Goal: Find specific page/section: Find specific page/section

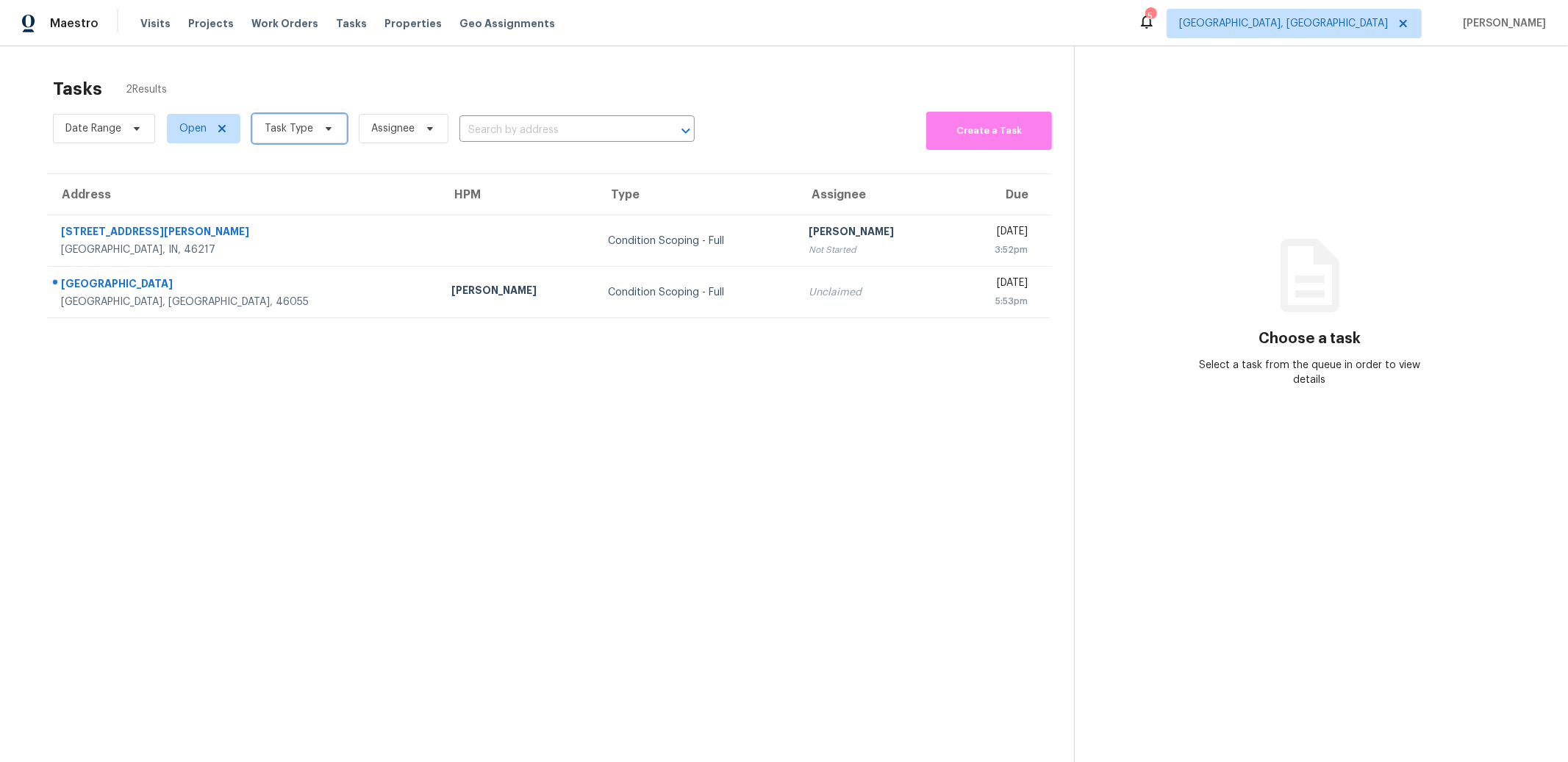
click at [337, 125] on span "Task Type" at bounding box center [300, 128] width 95 height 29
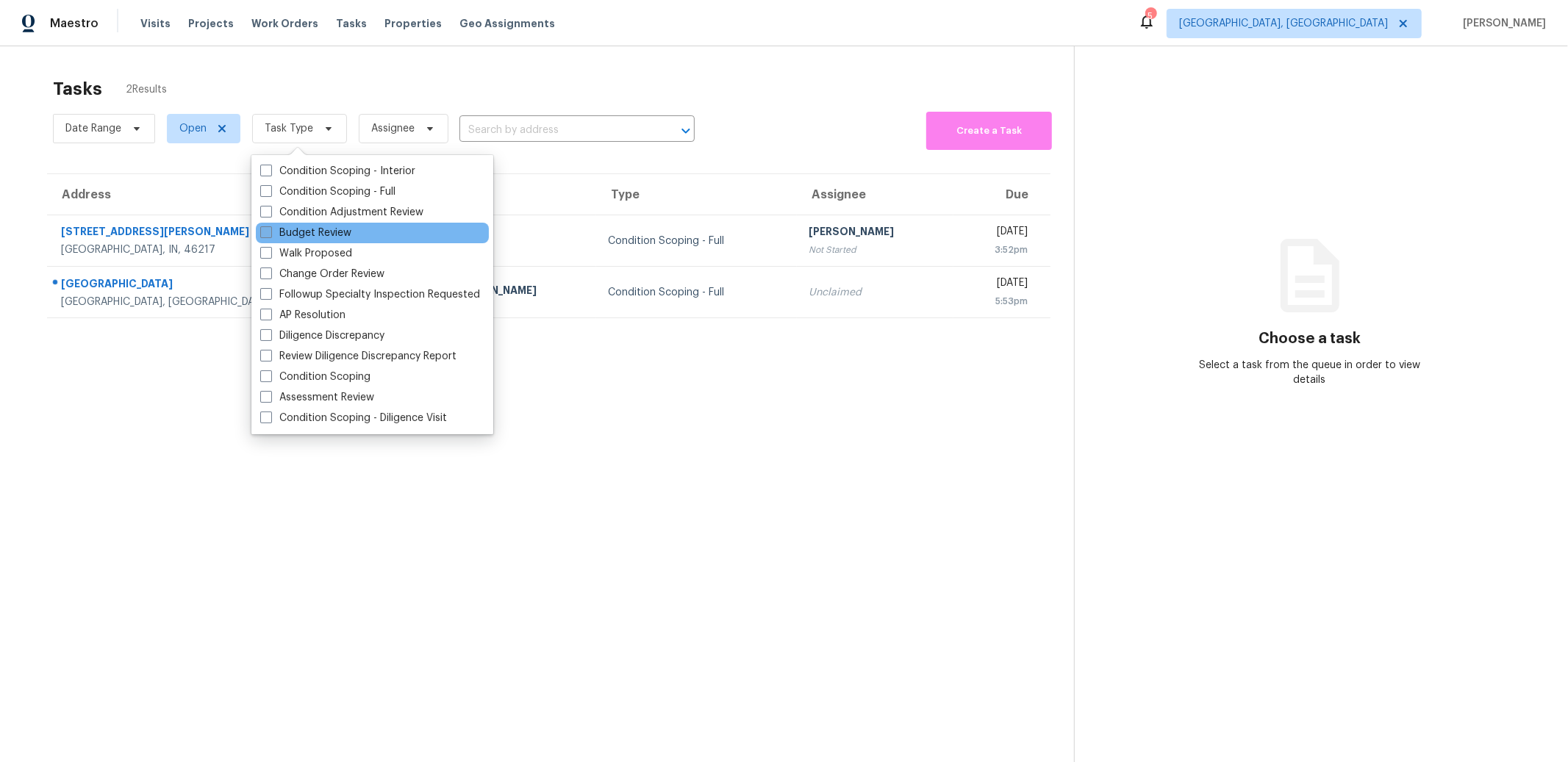
click at [311, 231] on label "Budget Review" at bounding box center [306, 232] width 92 height 15
click at [270, 231] on input "Budget Review" at bounding box center [265, 230] width 10 height 10
checkbox input "true"
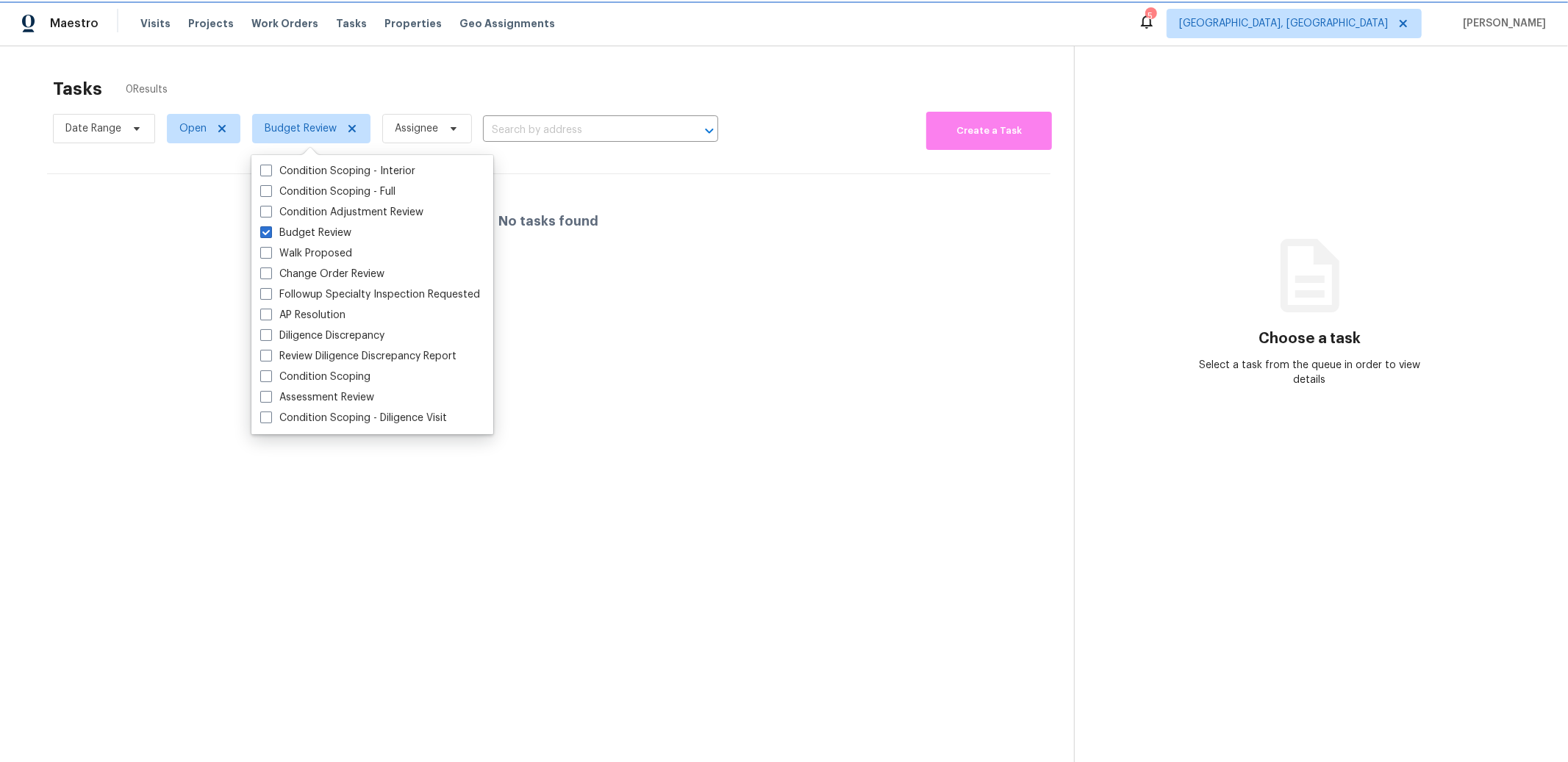
click at [333, 136] on span "Budget Review" at bounding box center [311, 128] width 119 height 29
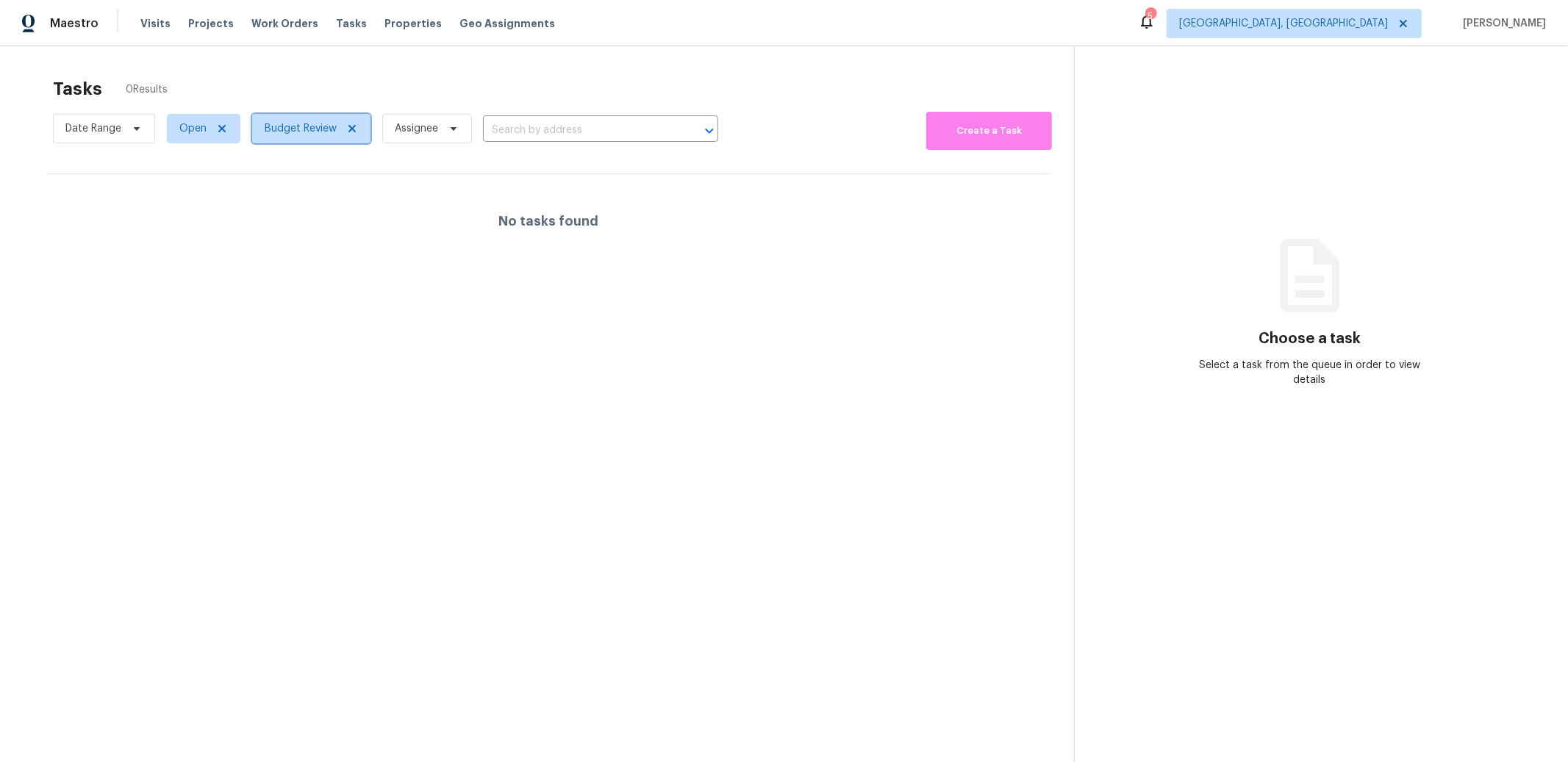
click at [334, 131] on span "Budget Review" at bounding box center [301, 128] width 72 height 15
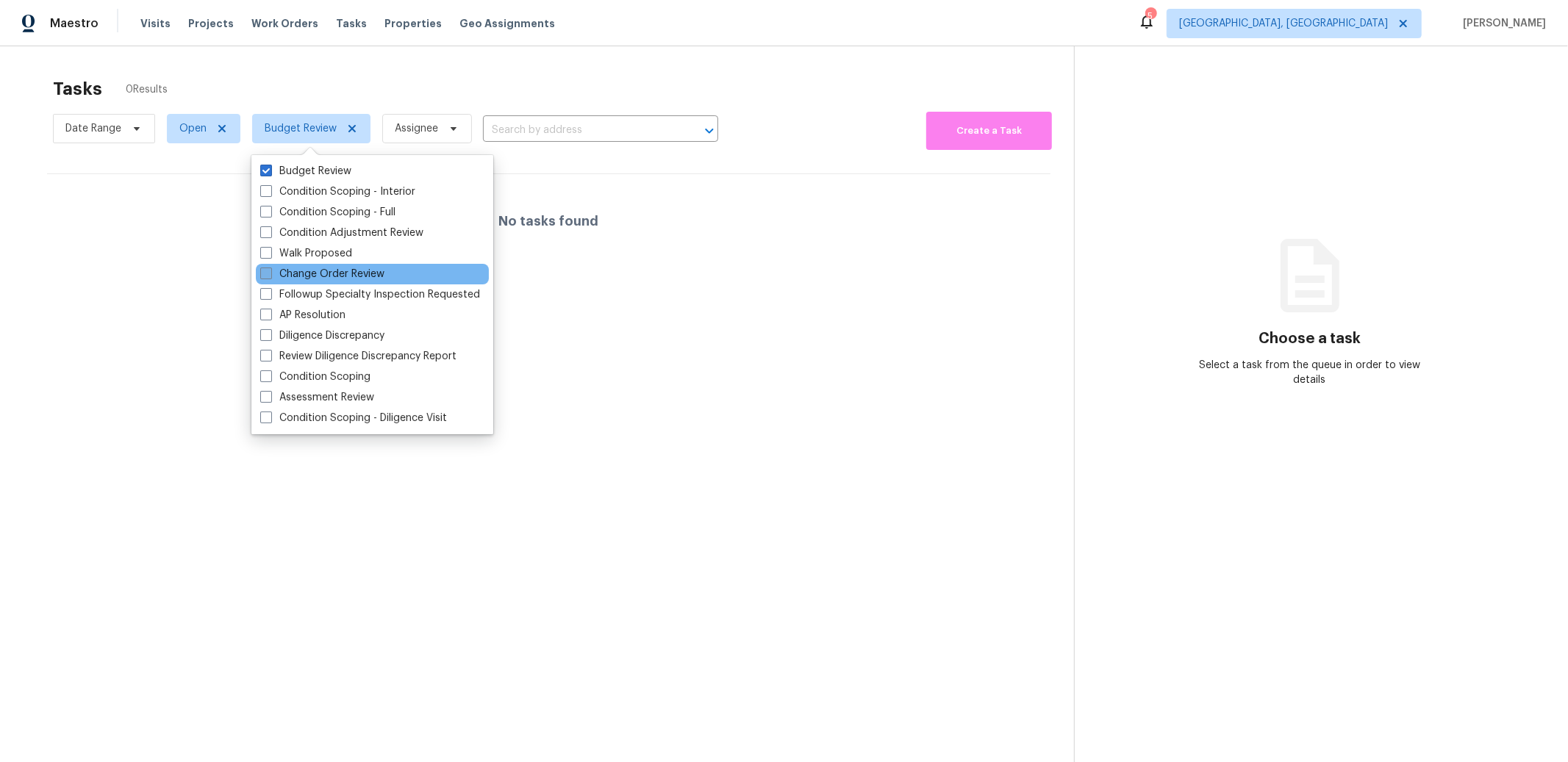
click at [297, 267] on label "Change Order Review" at bounding box center [322, 274] width 124 height 15
click at [270, 267] on input "Change Order Review" at bounding box center [265, 271] width 10 height 10
checkbox input "true"
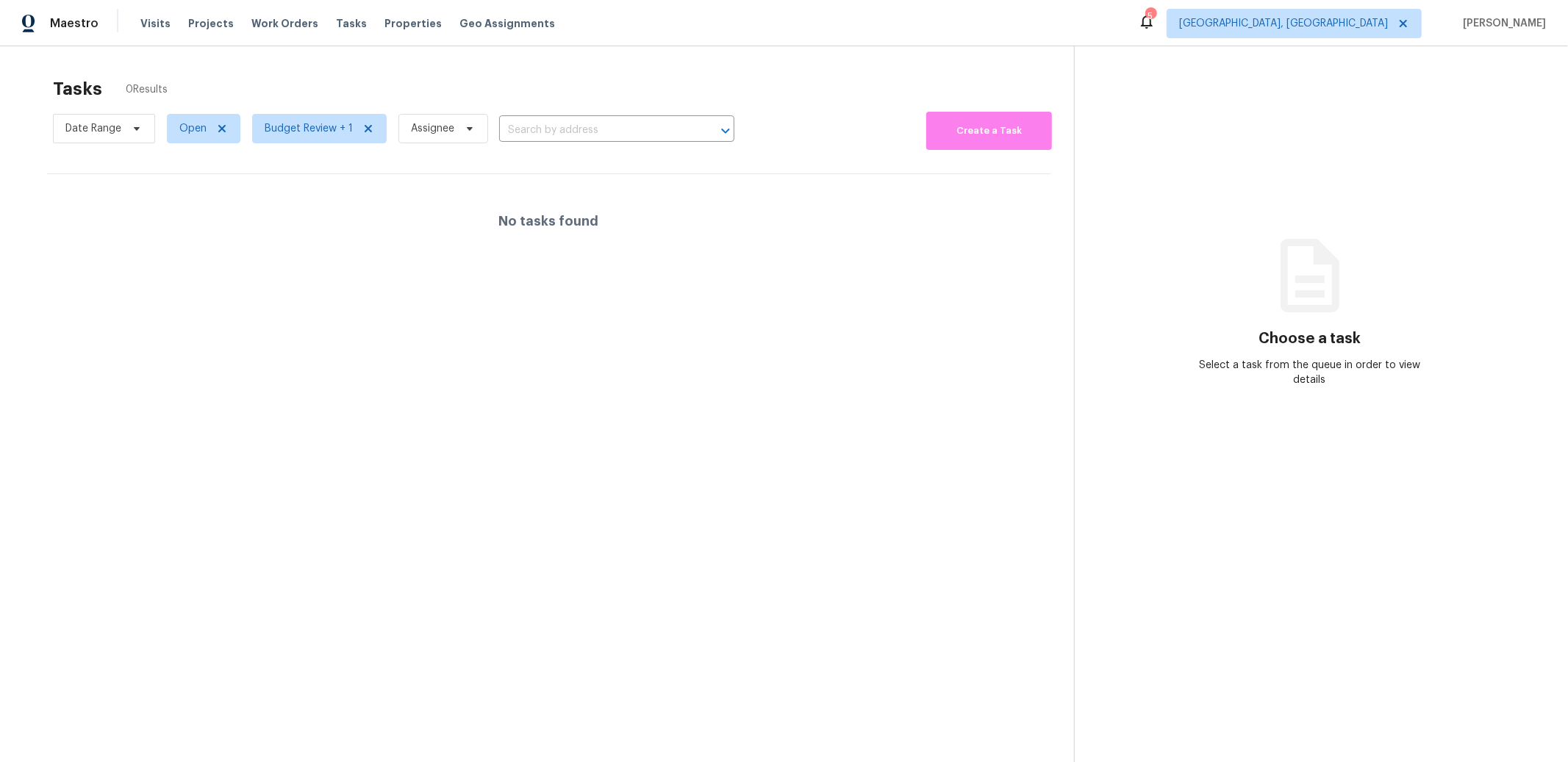
click at [107, 267] on div "No tasks found" at bounding box center [548, 221] width 1003 height 94
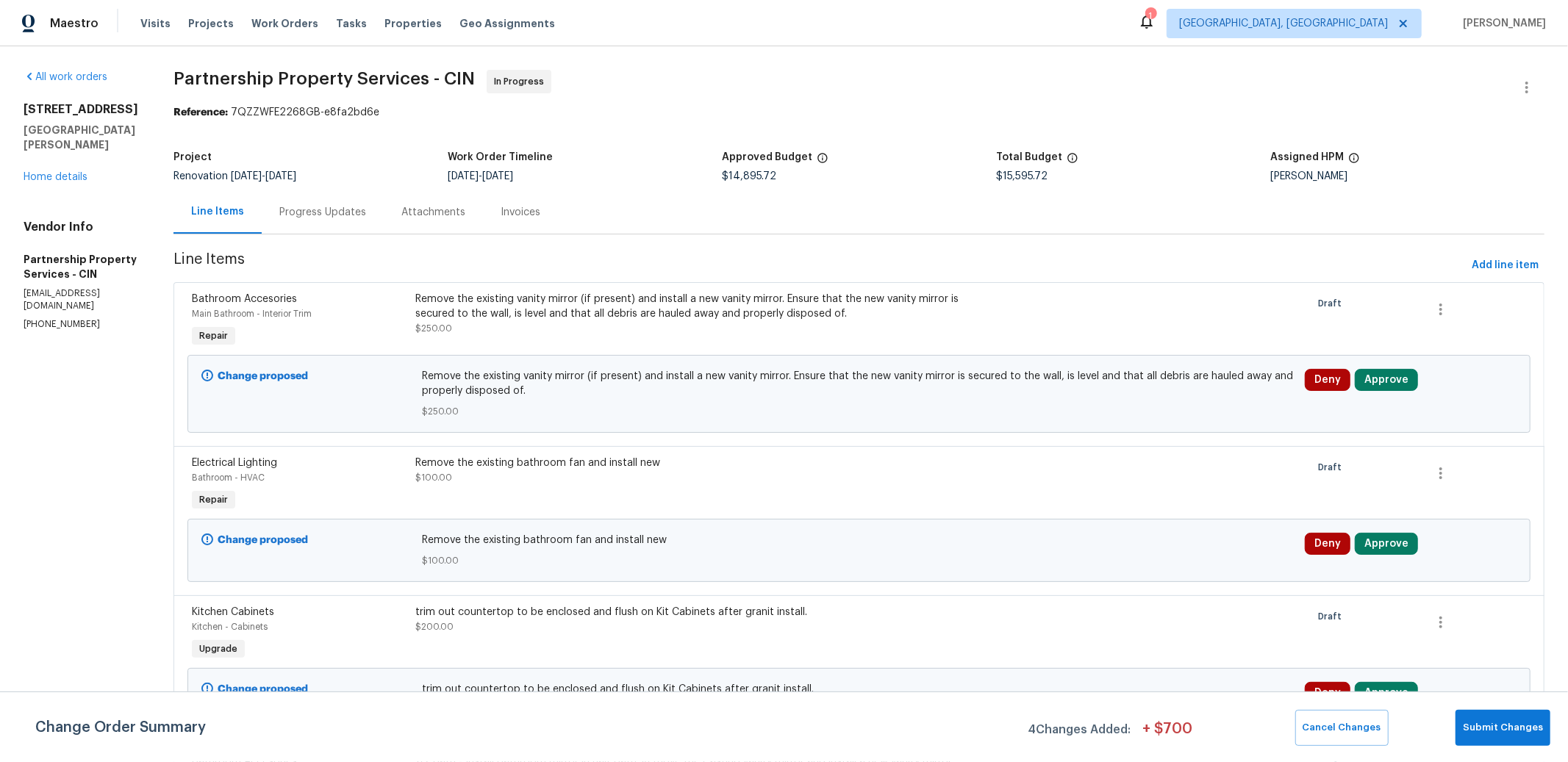
scroll to position [879, 0]
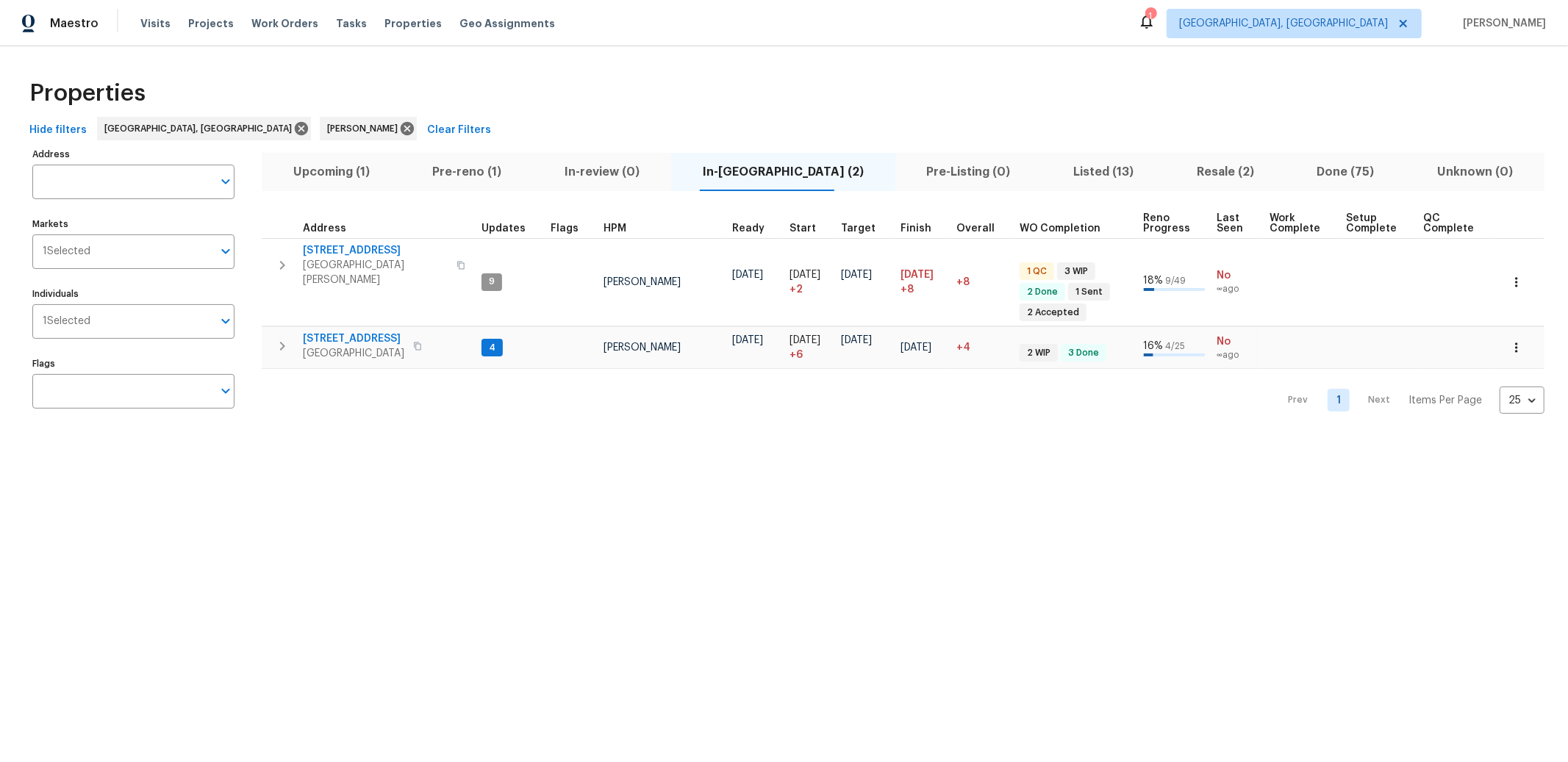
click at [498, 164] on span "Pre-reno (1)" at bounding box center [467, 172] width 114 height 20
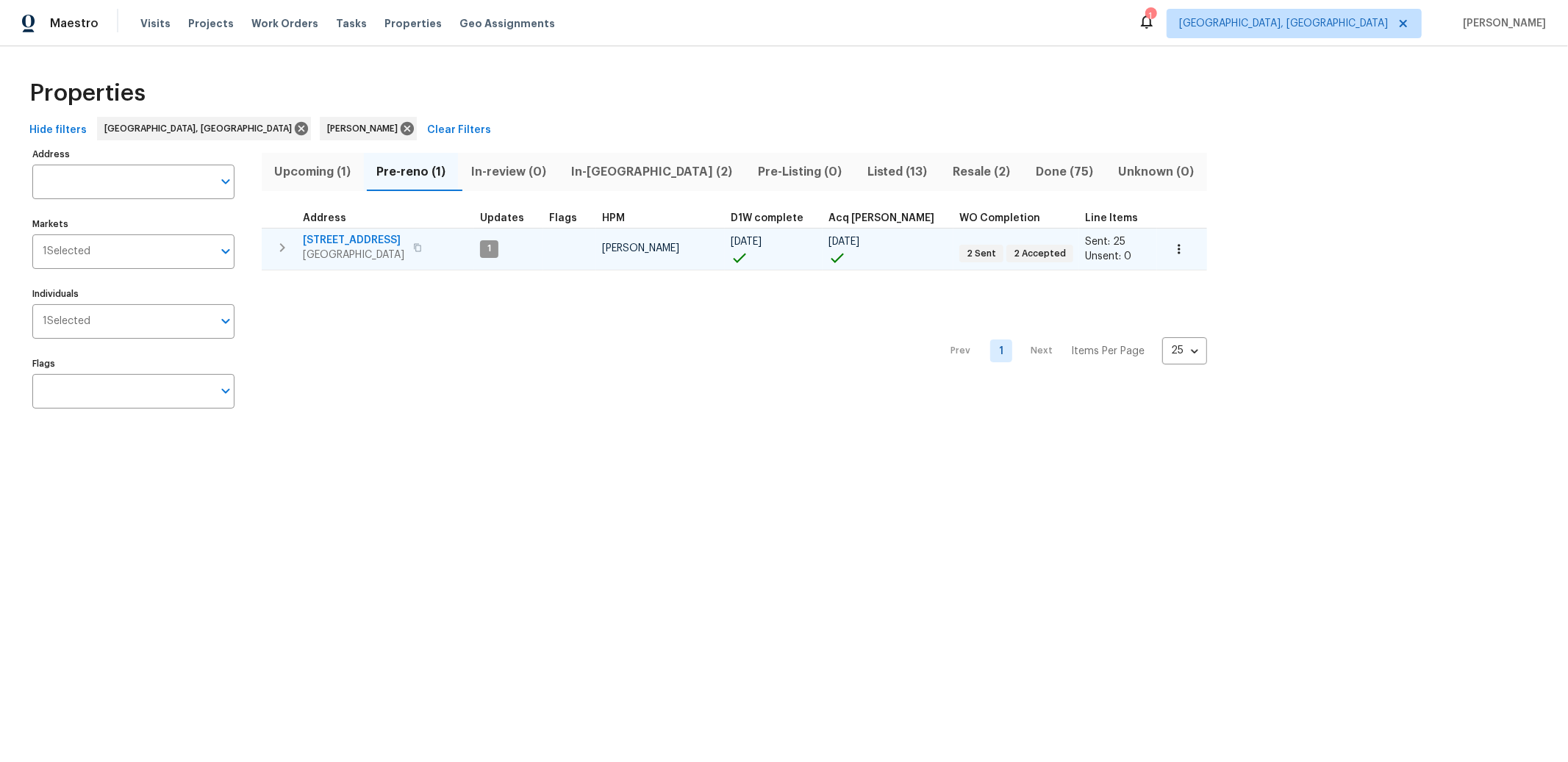
click at [419, 245] on icon "button" at bounding box center [417, 247] width 7 height 8
click at [362, 237] on span "11825 Cedarcreek Dr" at bounding box center [353, 240] width 101 height 15
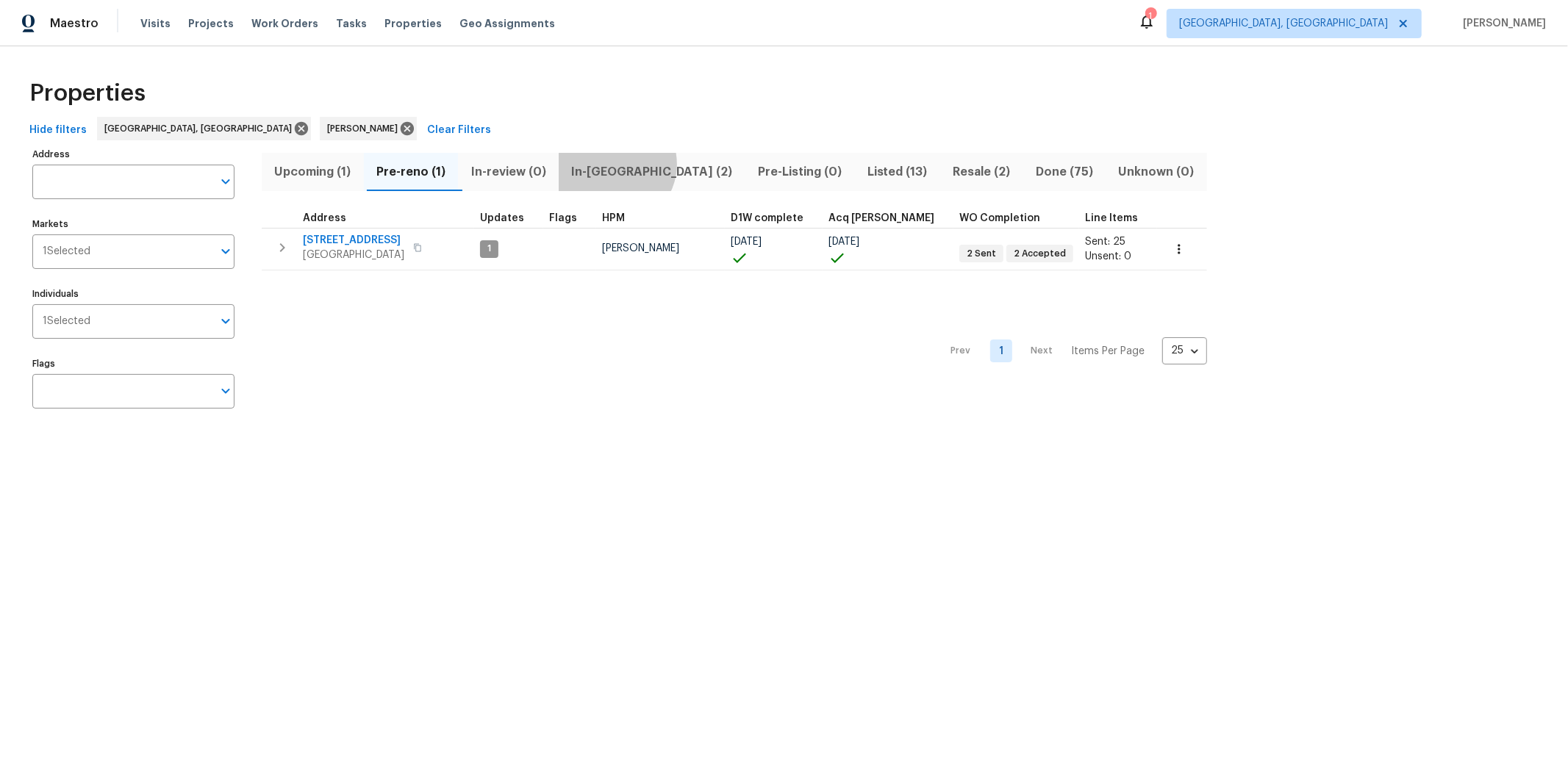
click at [621, 165] on span "In-reno (2)" at bounding box center [652, 172] width 169 height 20
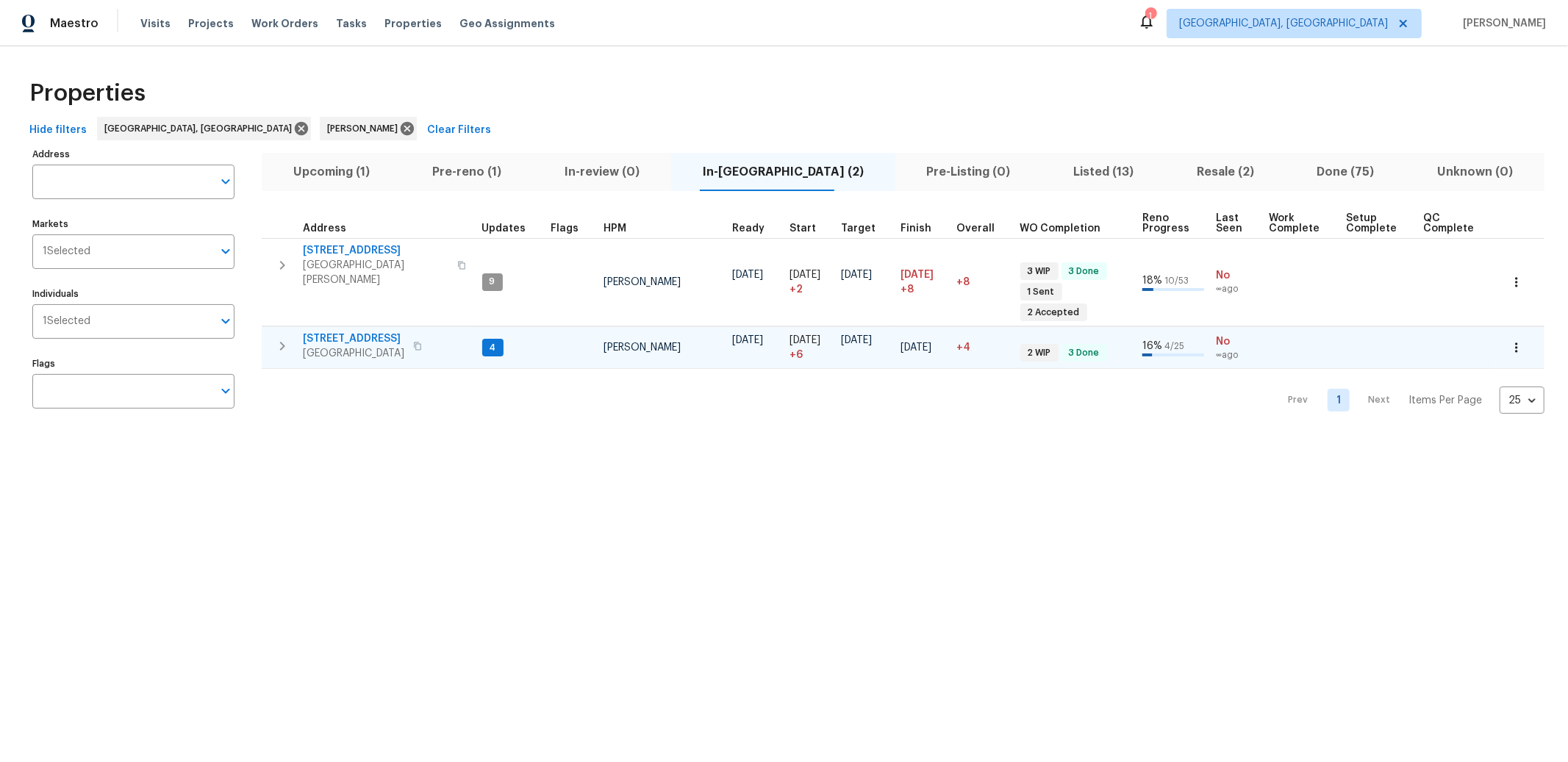
click at [348, 332] on span "2898 Mossy Brink Ct" at bounding box center [353, 339] width 101 height 15
click at [281, 337] on icon "button" at bounding box center [282, 346] width 18 height 18
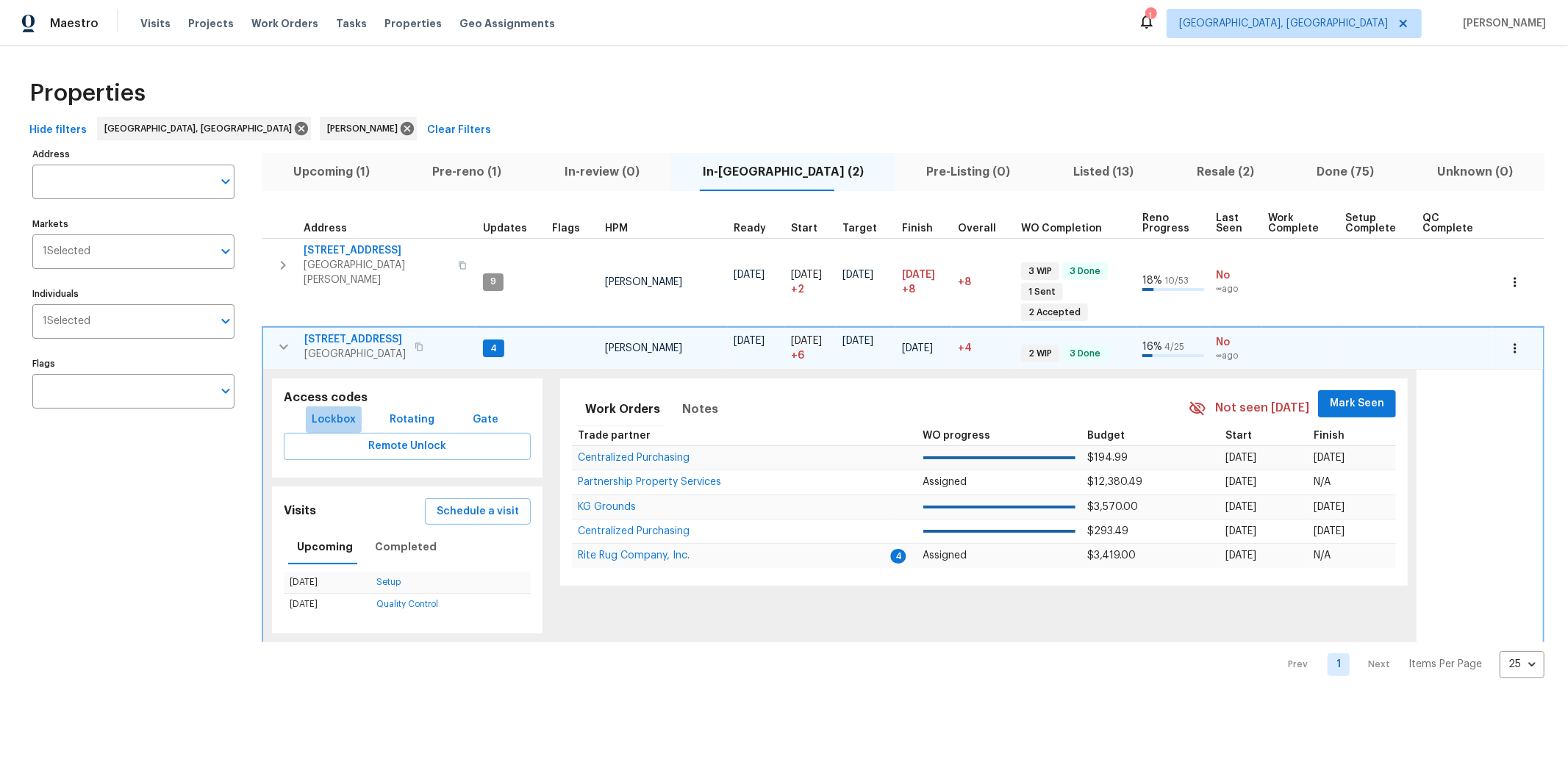
click at [336, 411] on span "Lockbox" at bounding box center [333, 420] width 44 height 18
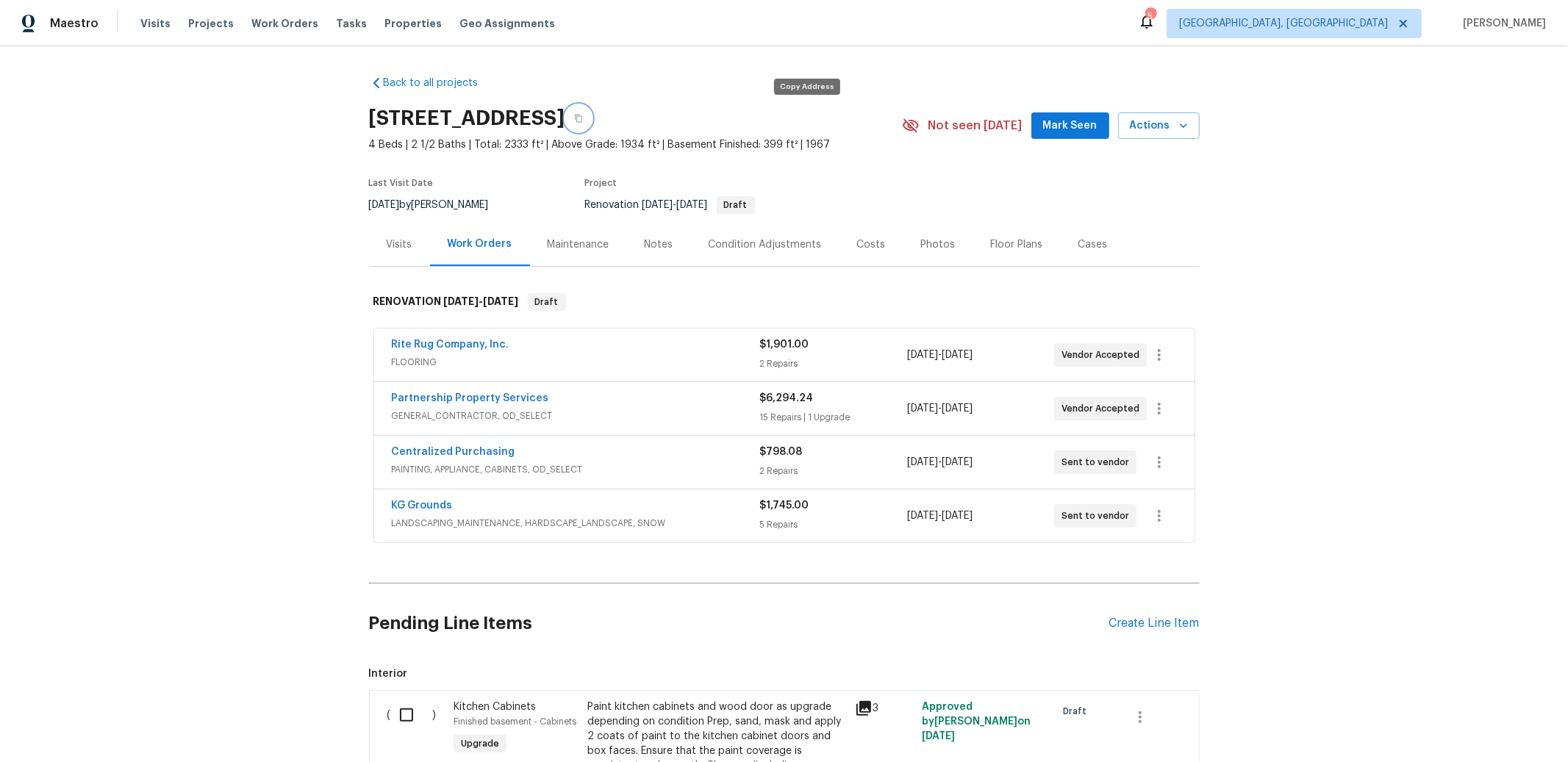
click at [592, 124] on button "button" at bounding box center [578, 118] width 26 height 26
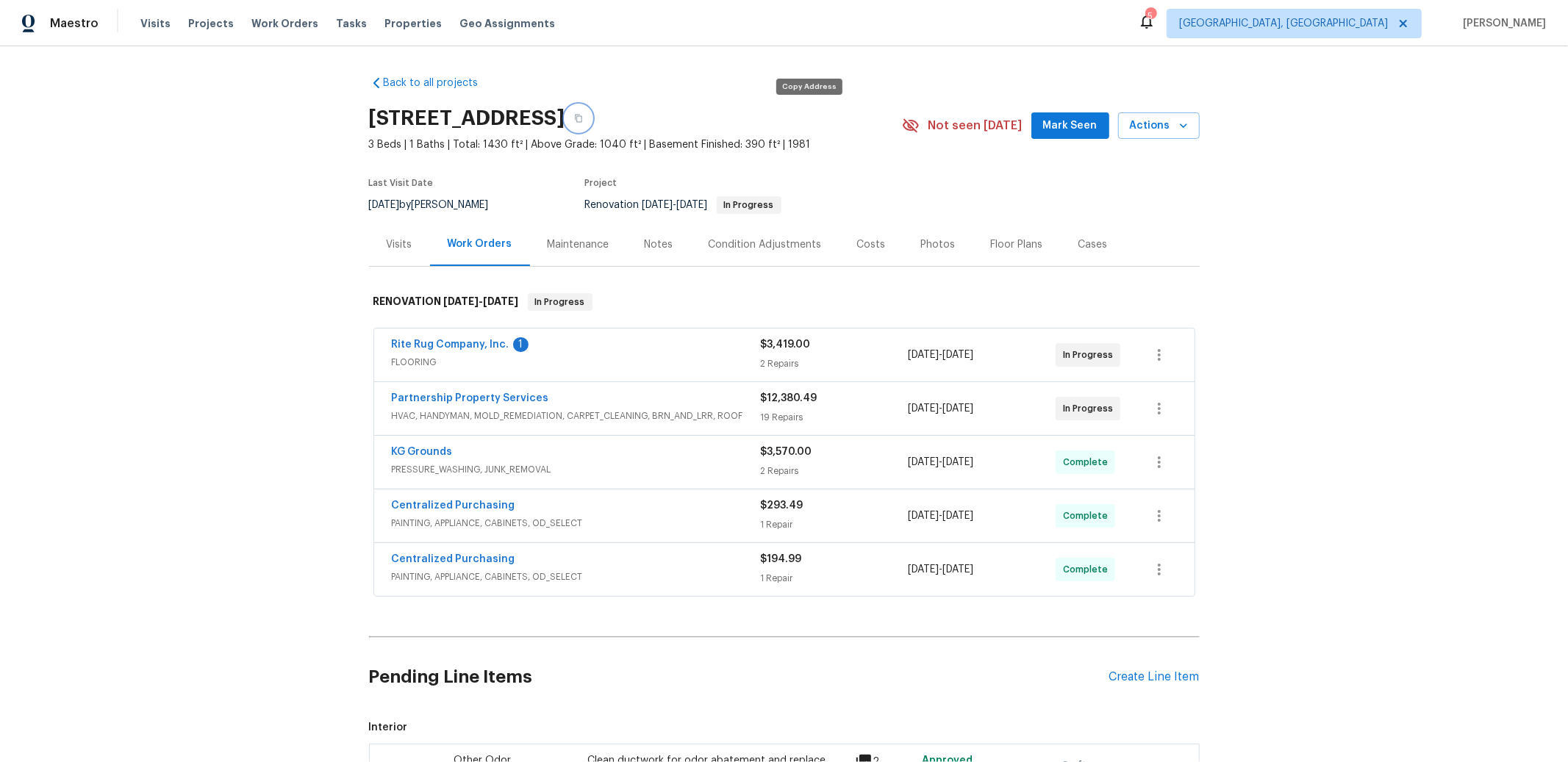
click at [592, 124] on button "button" at bounding box center [578, 118] width 26 height 26
